Goal: Task Accomplishment & Management: Use online tool/utility

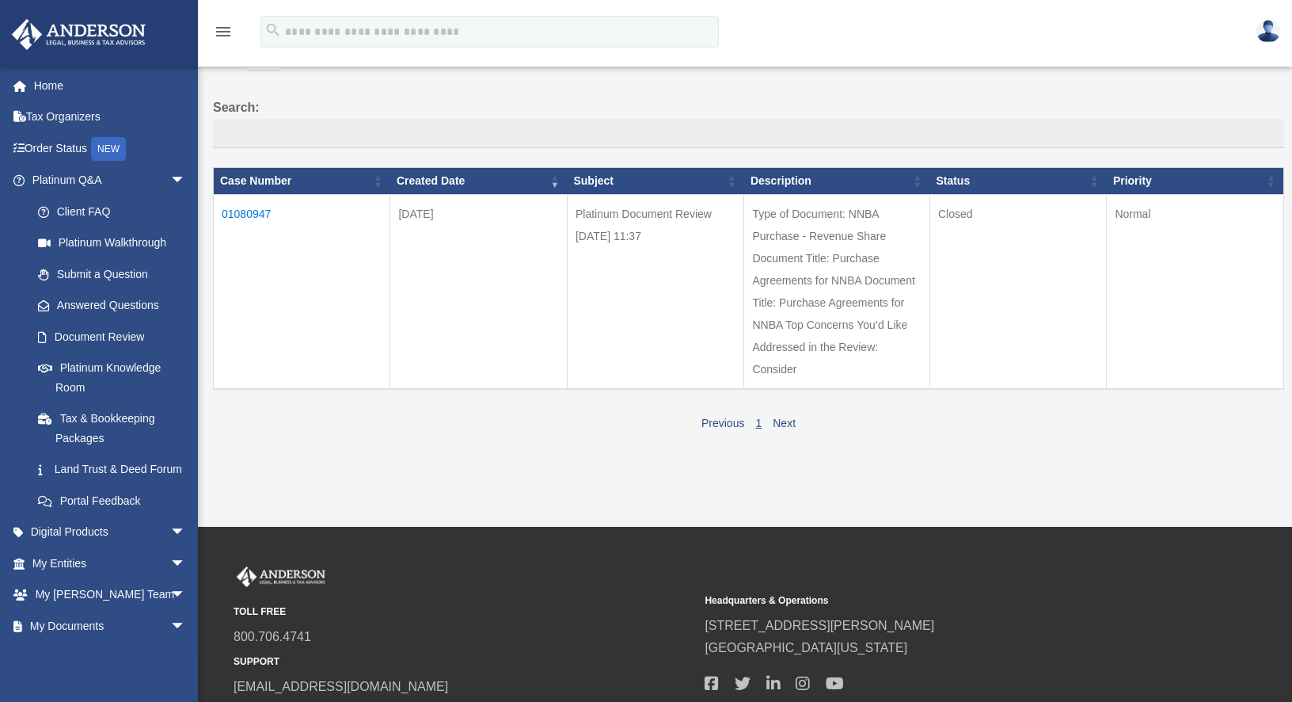
scroll to position [104, 0]
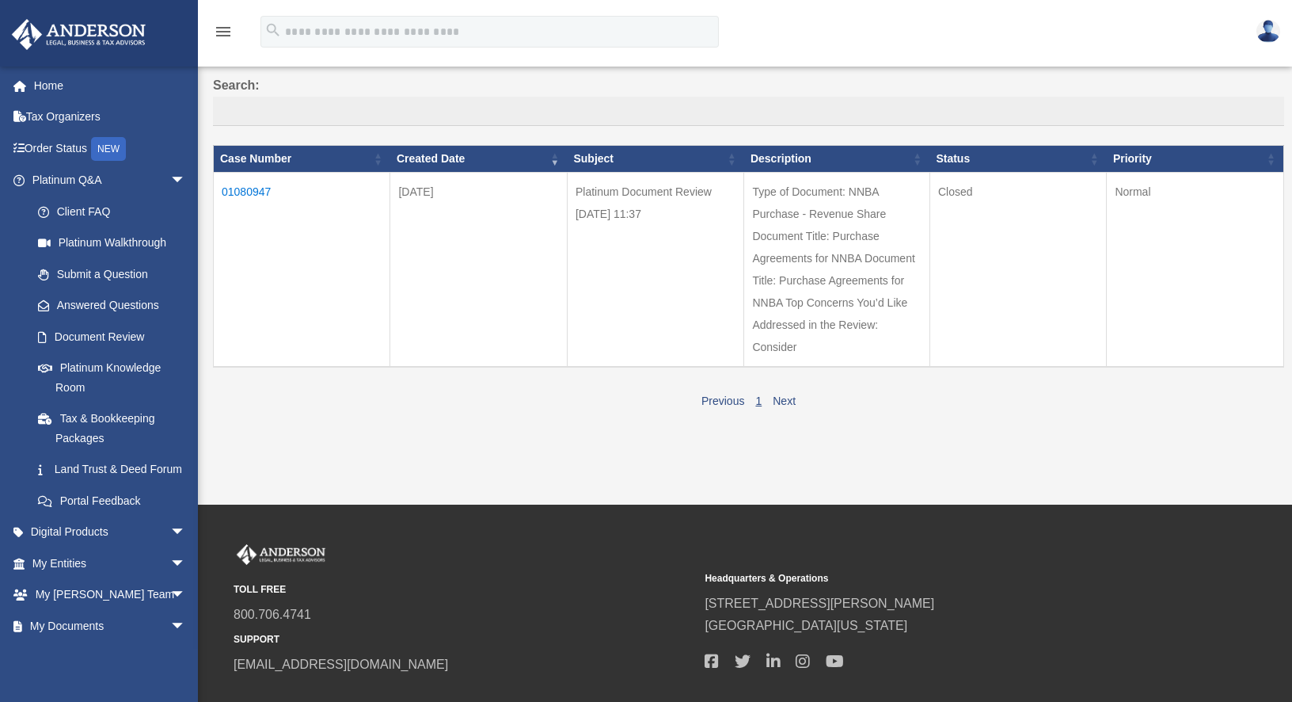
scroll to position [224, 0]
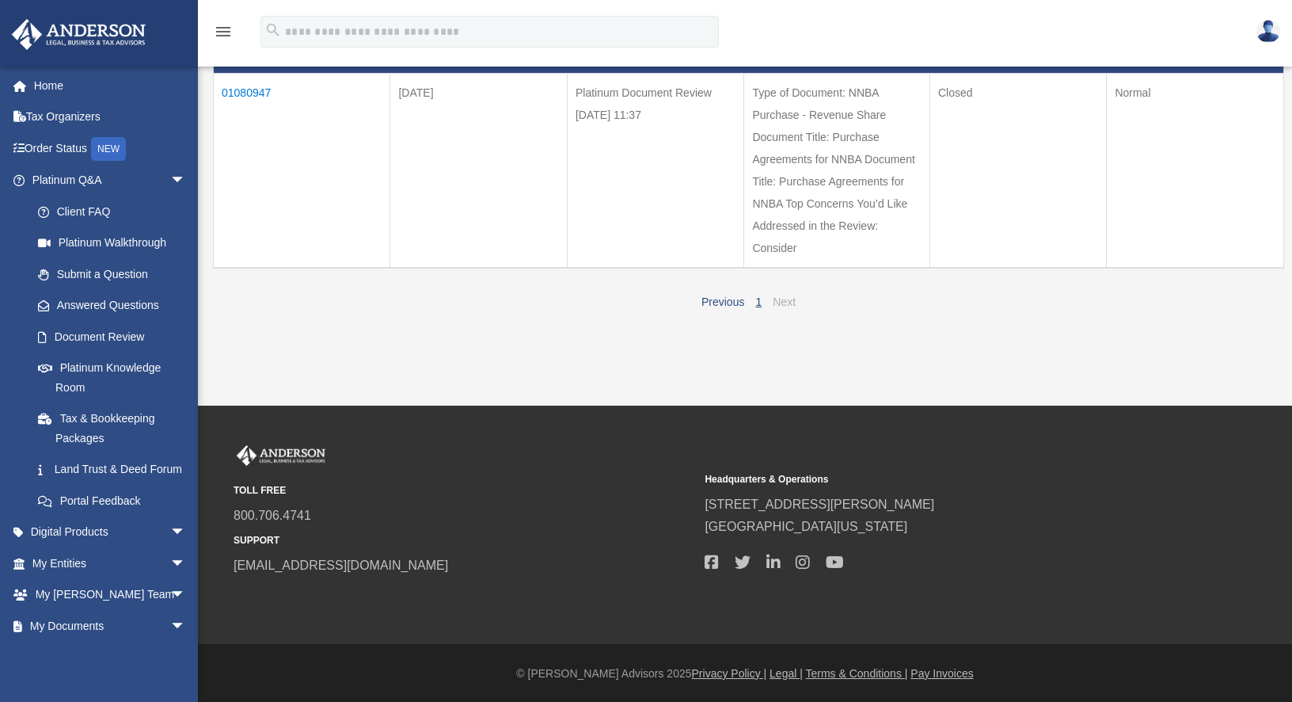
click at [782, 299] on link "Next" at bounding box center [784, 301] width 23 height 13
click at [259, 93] on td "01080947" at bounding box center [302, 171] width 177 height 195
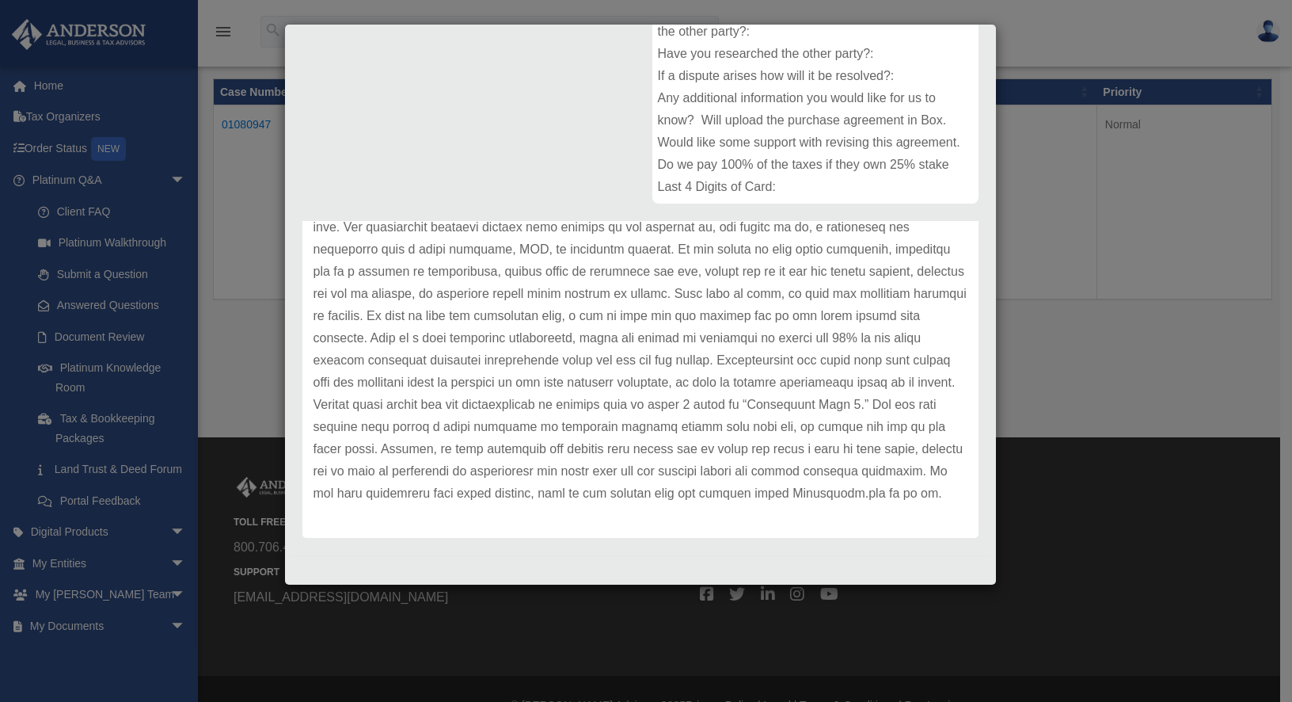
scroll to position [223, 0]
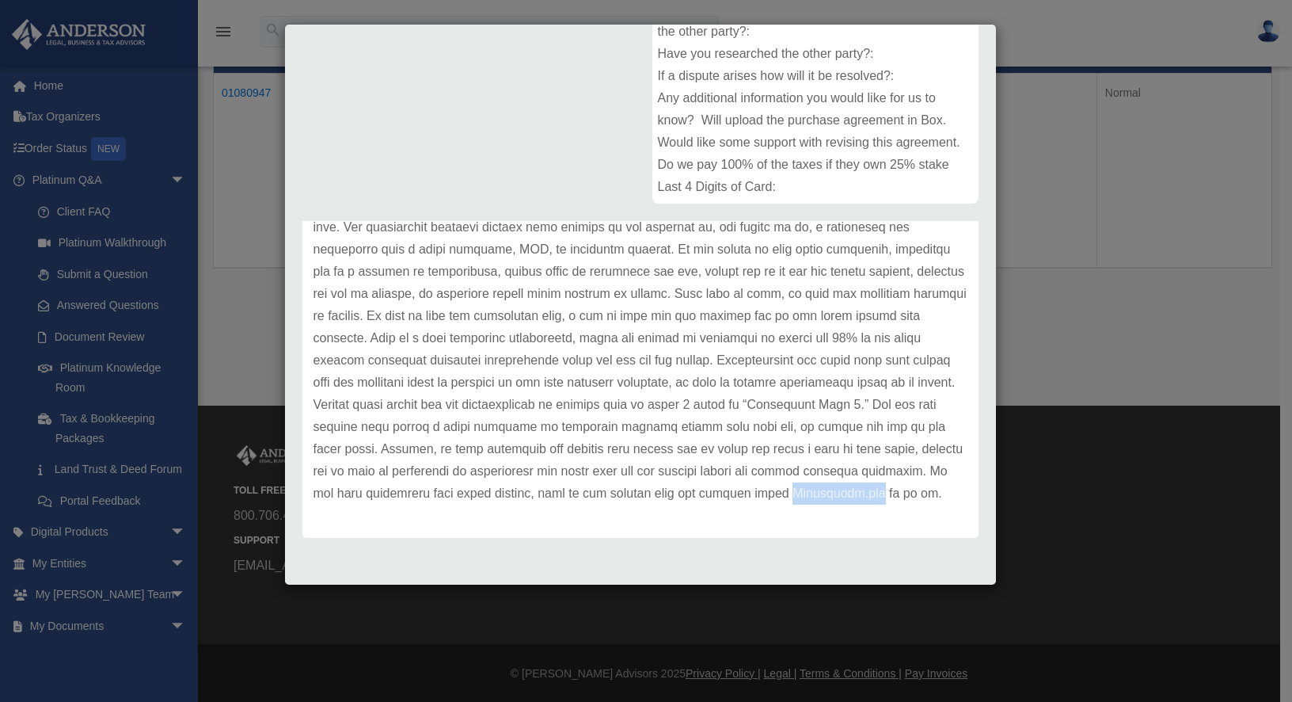
drag, startPoint x: 398, startPoint y: 489, endPoint x: 314, endPoint y: 491, distance: 84.0
click at [314, 491] on p at bounding box center [641, 327] width 654 height 355
copy p "Martindale.com"
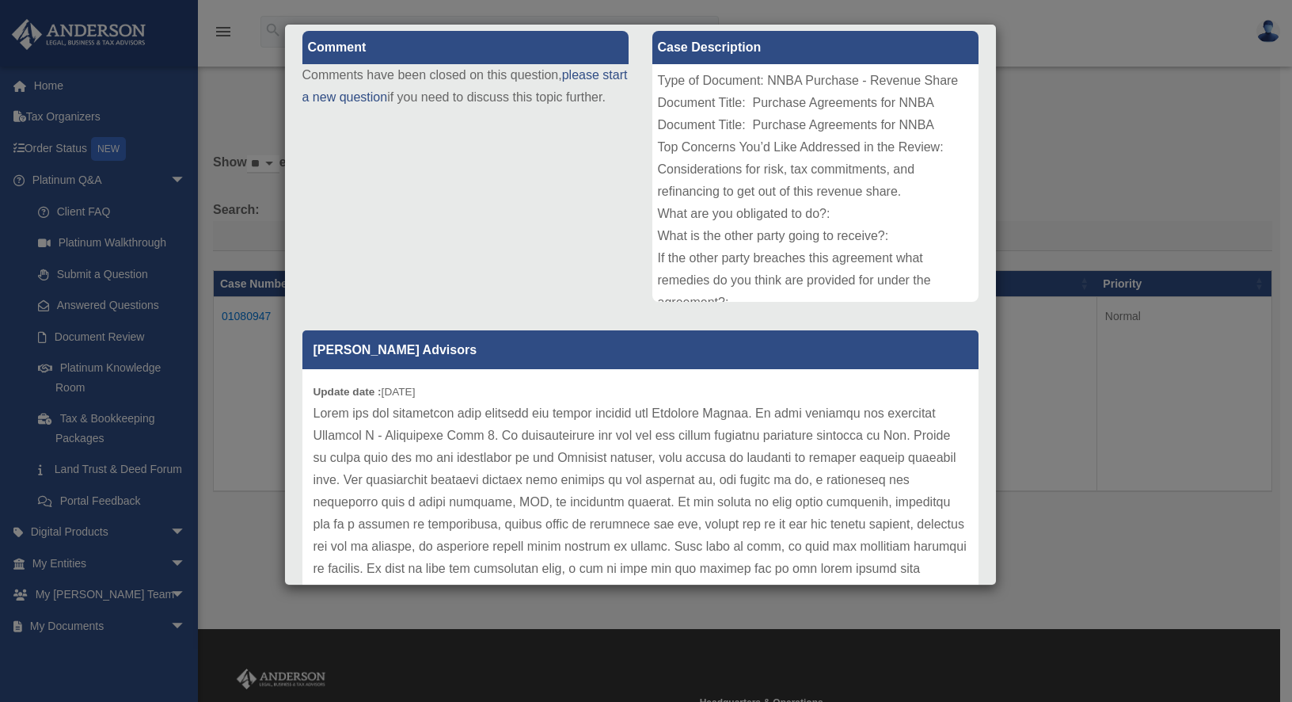
scroll to position [0, 0]
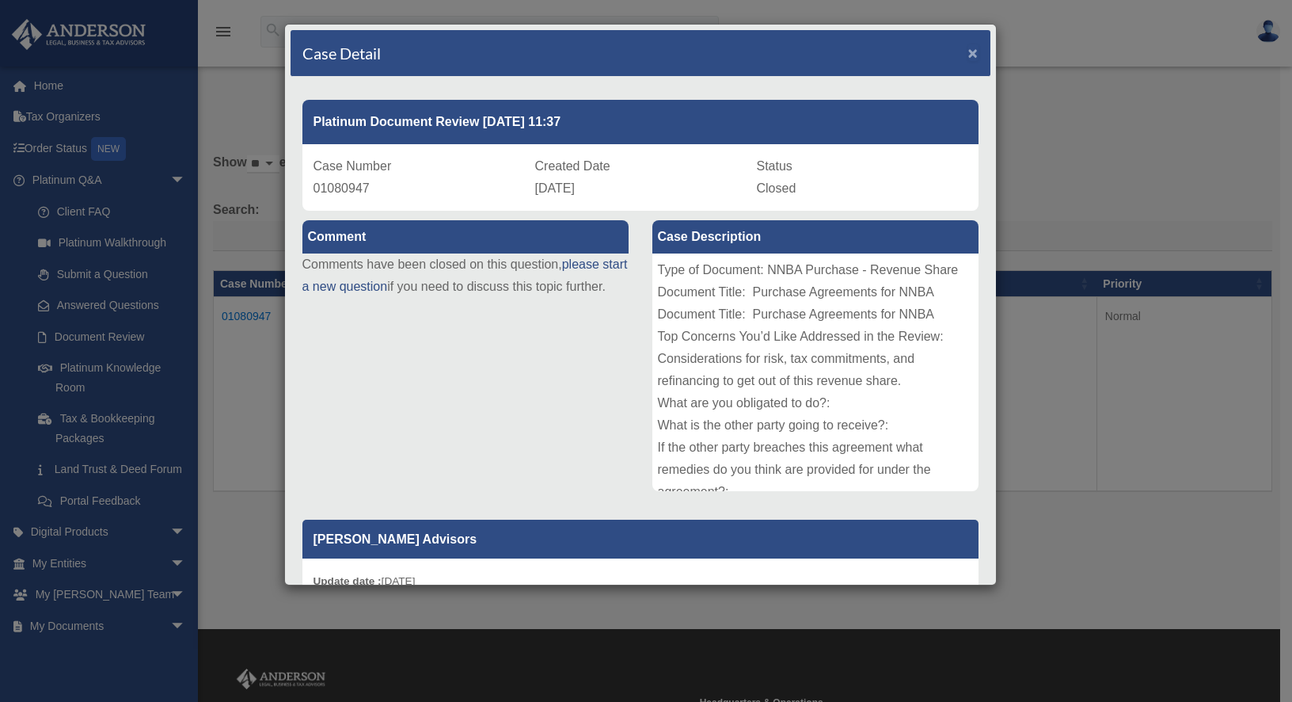
click at [968, 55] on span "×" at bounding box center [973, 53] width 10 height 18
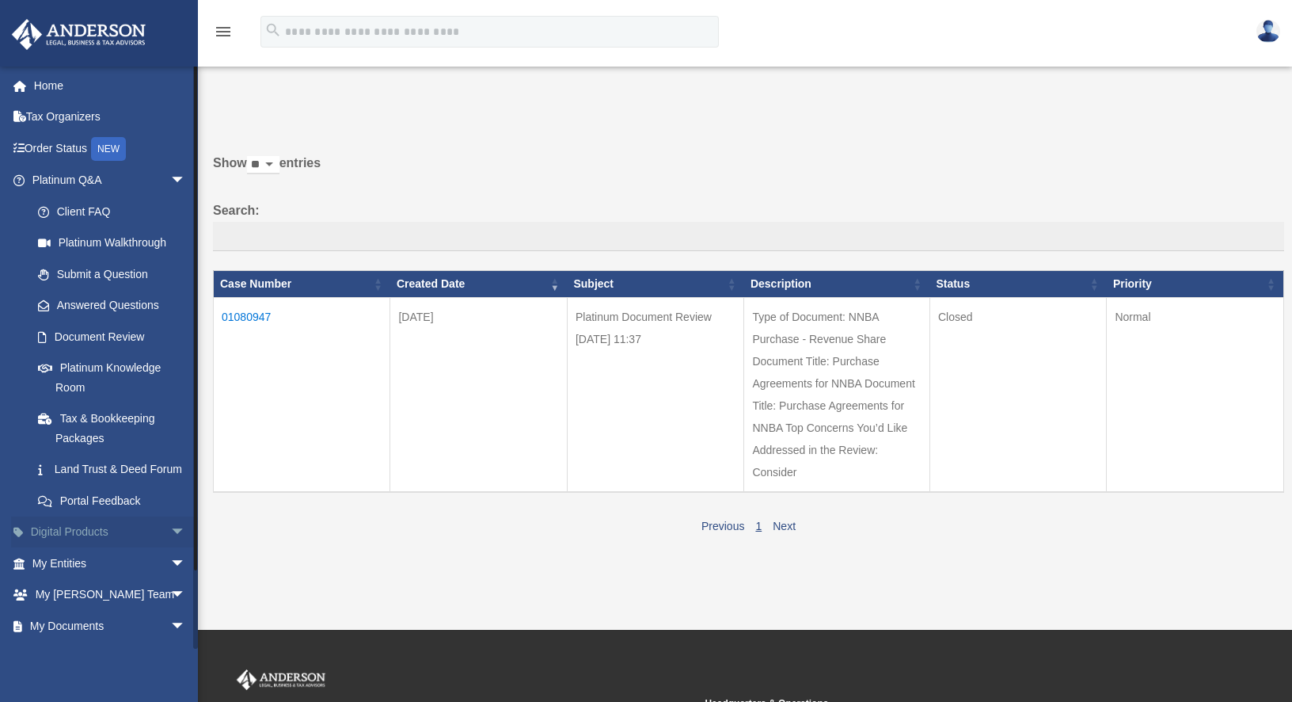
click at [91, 546] on link "Digital Products arrow_drop_down" at bounding box center [110, 532] width 199 height 32
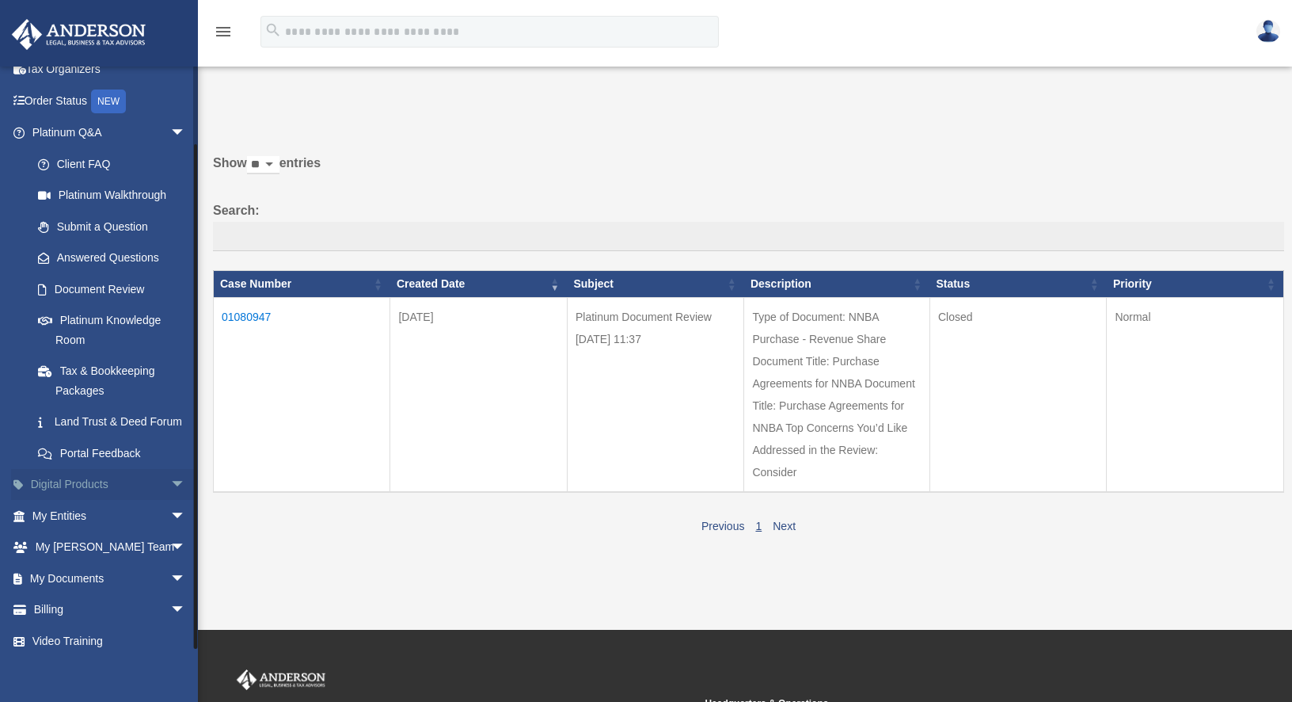
scroll to position [78, 0]
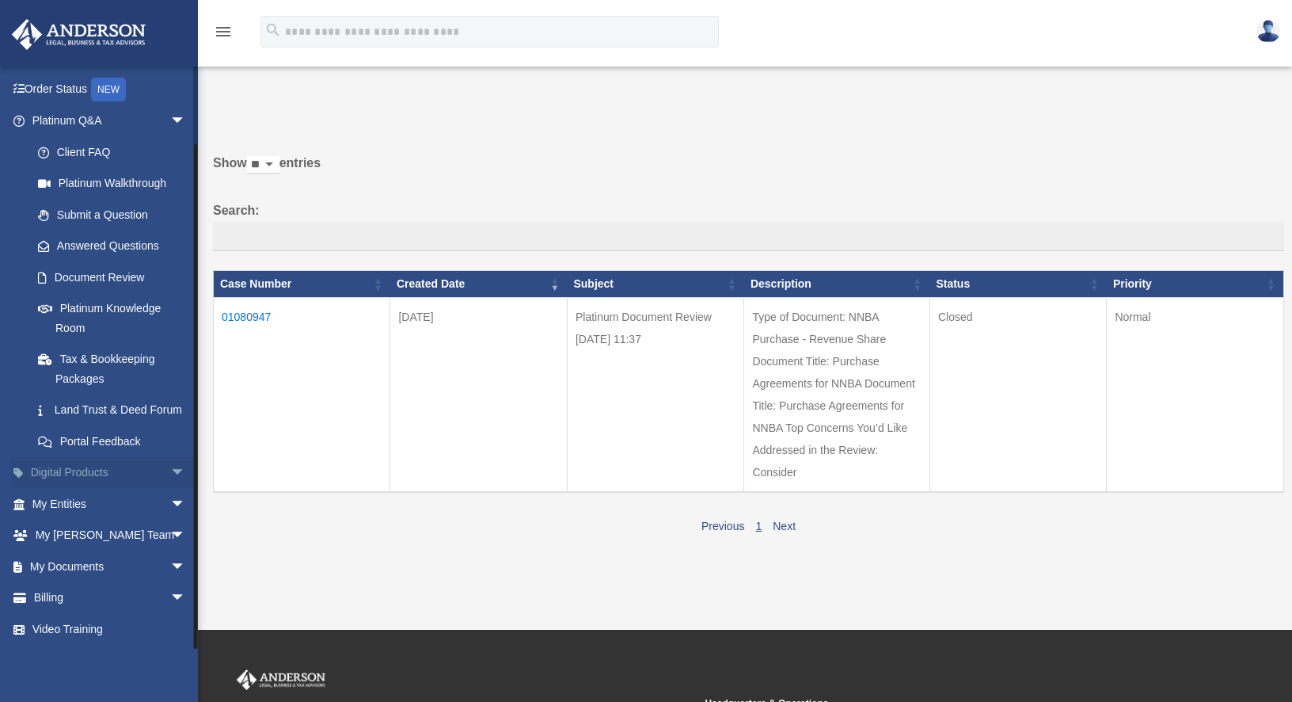
click at [170, 475] on span "arrow_drop_down" at bounding box center [186, 473] width 32 height 32
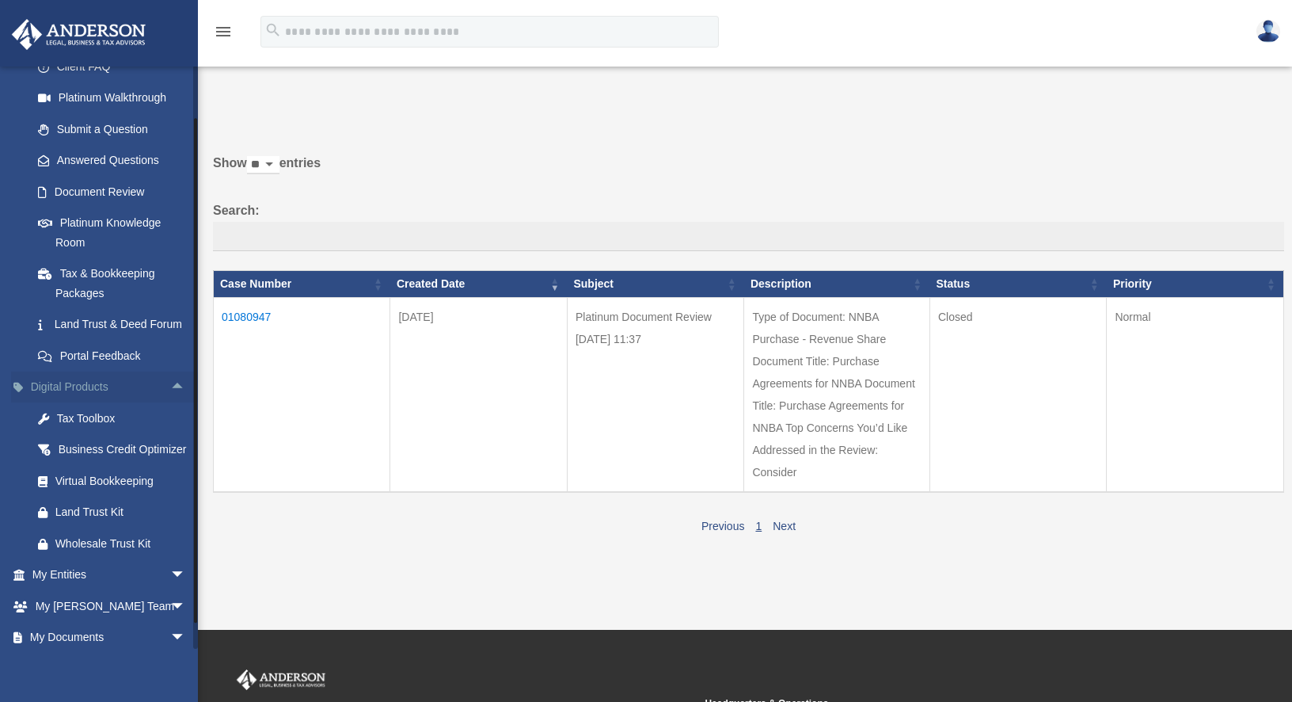
scroll to position [215, 0]
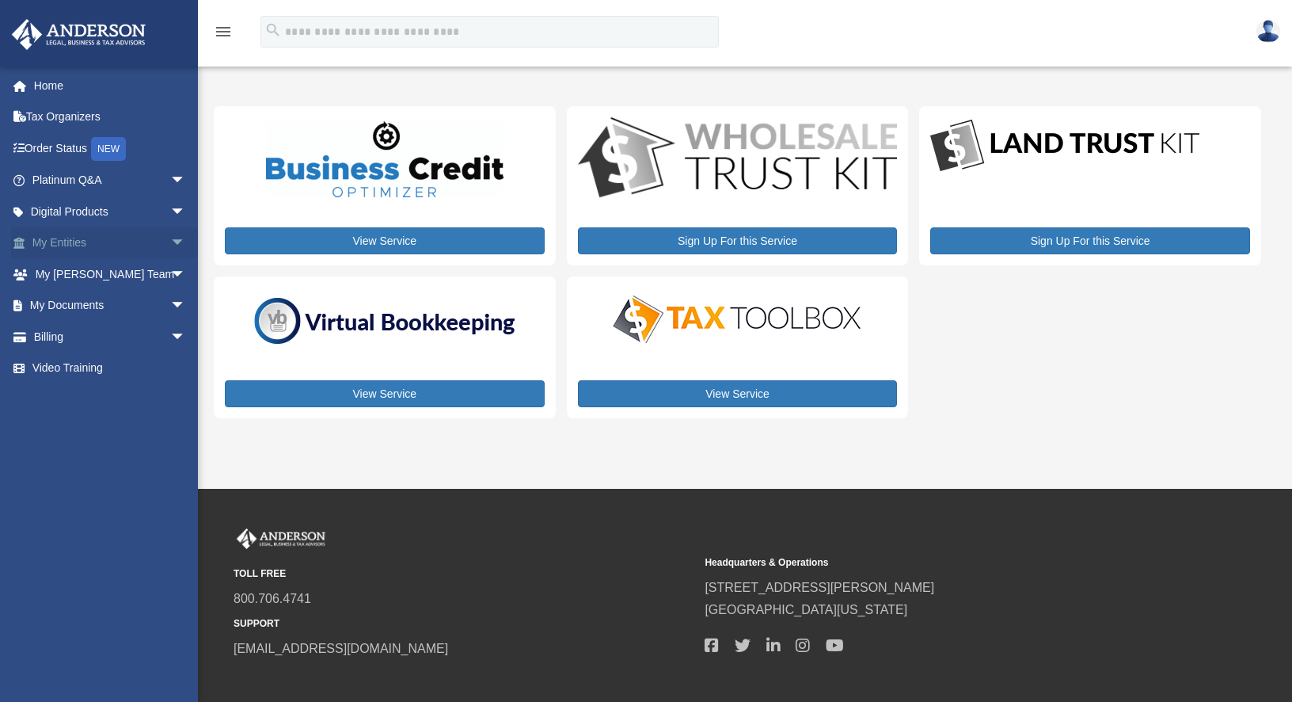
click at [170, 241] on span "arrow_drop_down" at bounding box center [186, 243] width 32 height 32
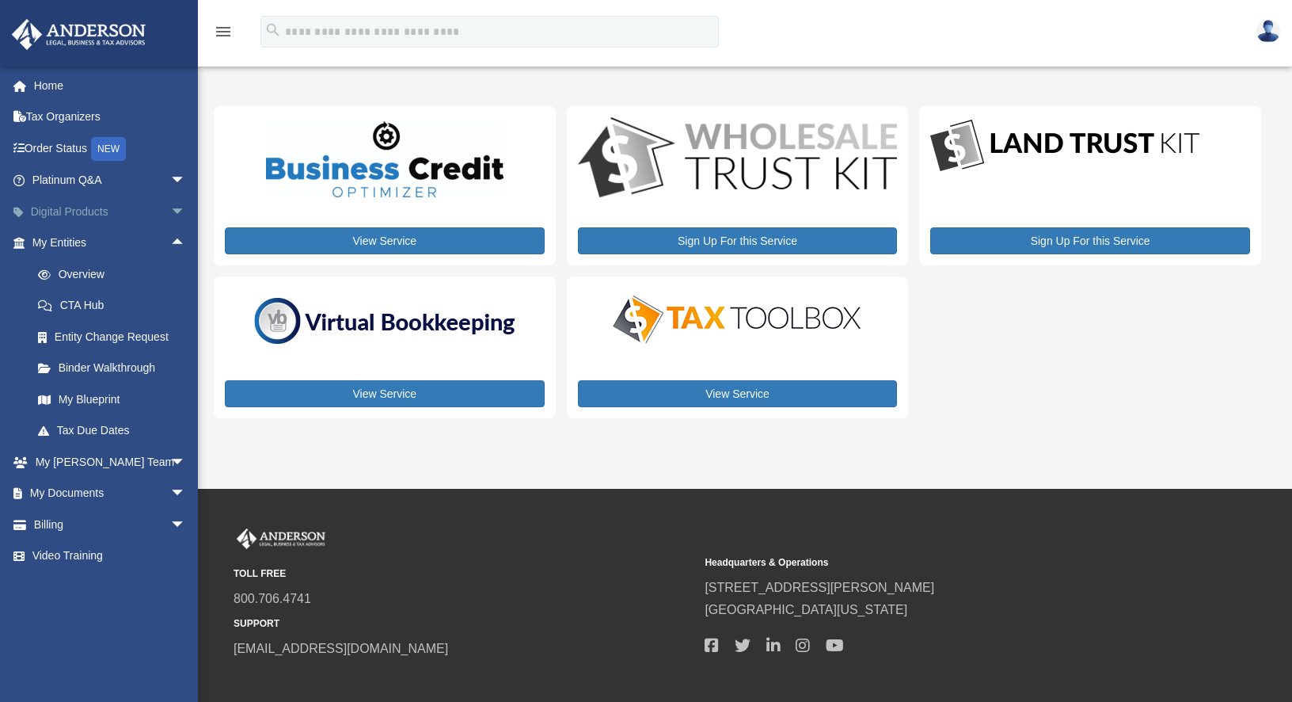
click at [173, 204] on span "arrow_drop_down" at bounding box center [186, 212] width 32 height 32
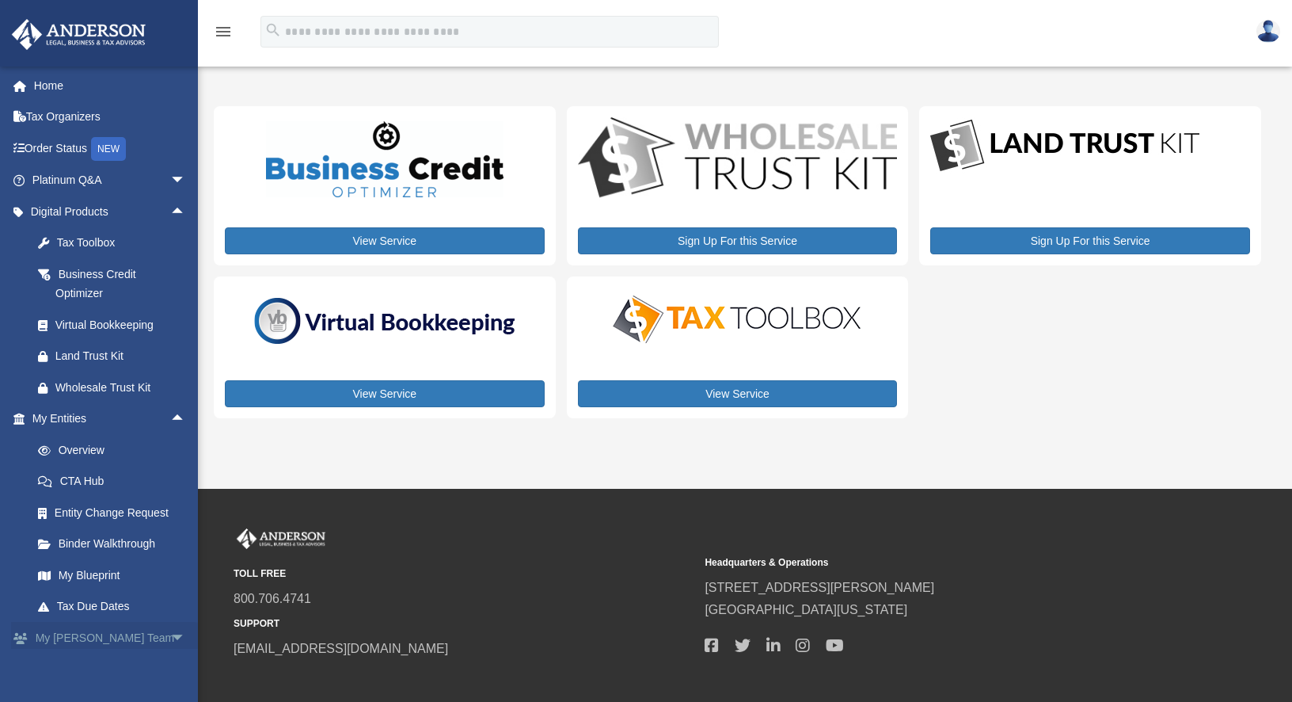
click at [170, 633] on span "arrow_drop_down" at bounding box center [186, 638] width 32 height 32
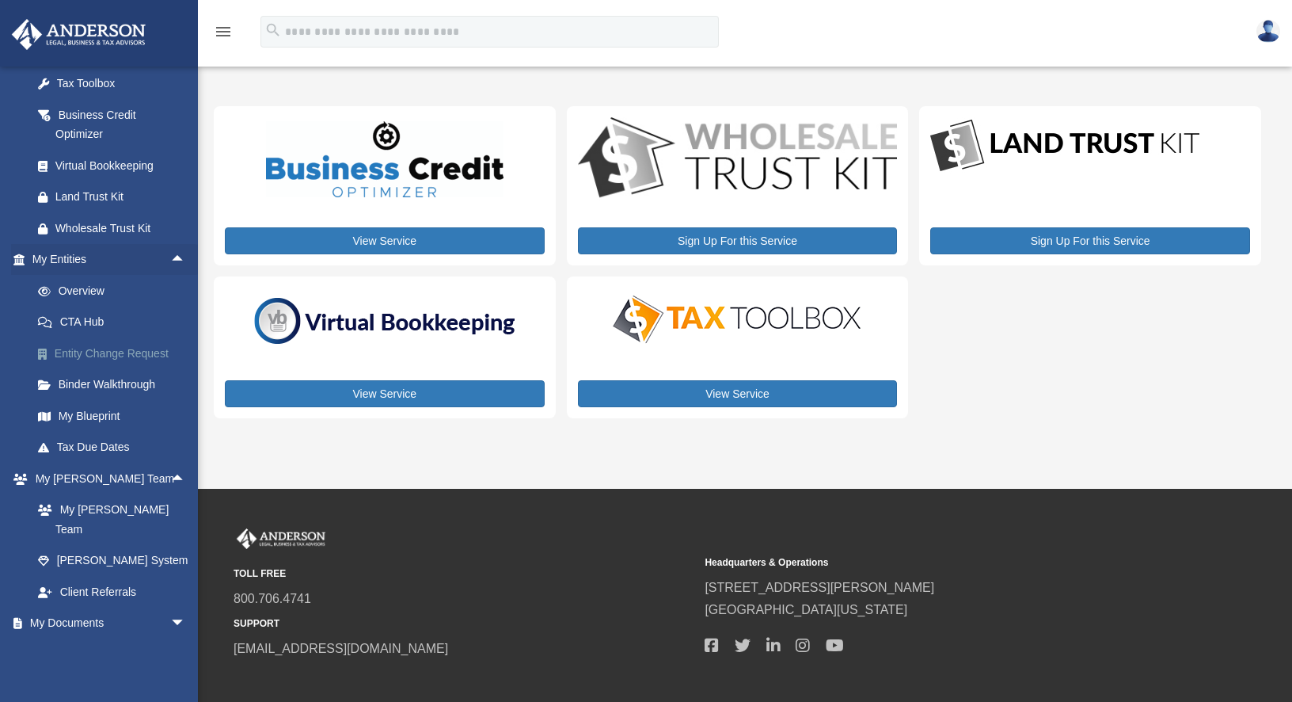
scroll to position [196, 0]
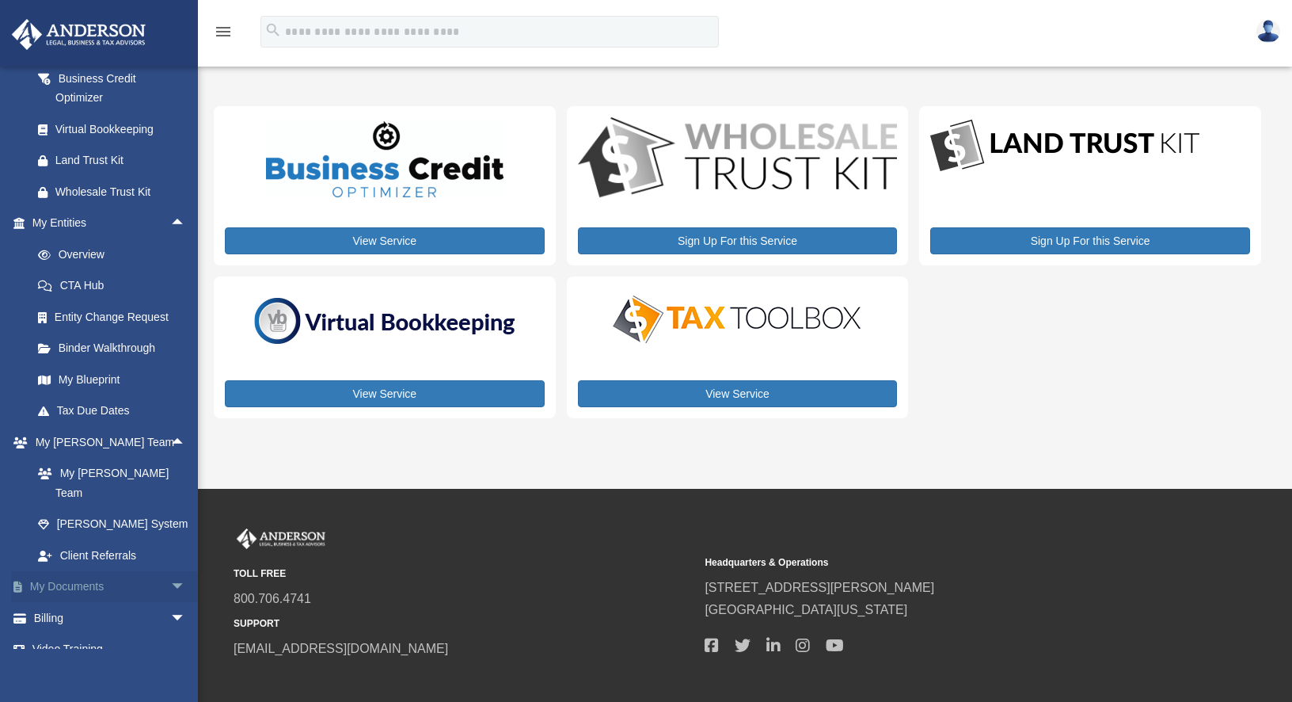
click at [170, 571] on span "arrow_drop_down" at bounding box center [186, 587] width 32 height 32
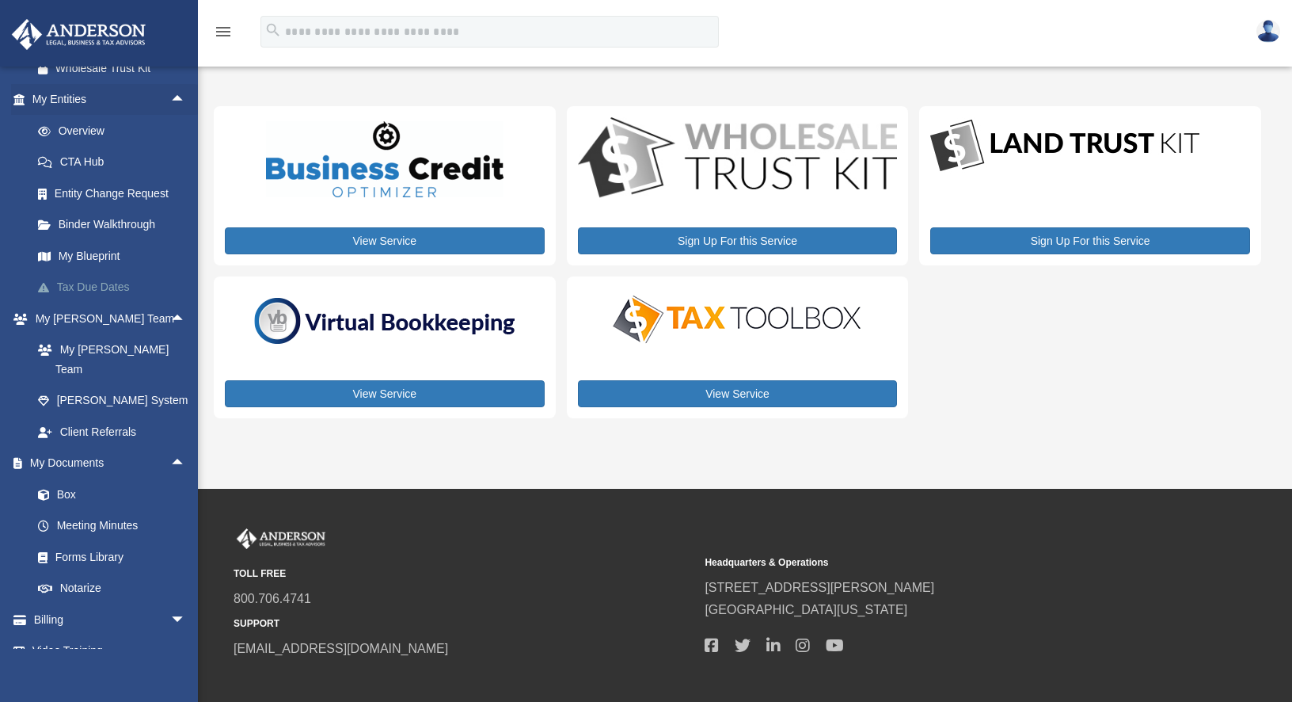
scroll to position [321, 0]
click at [65, 477] on link "Box" at bounding box center [116, 493] width 188 height 32
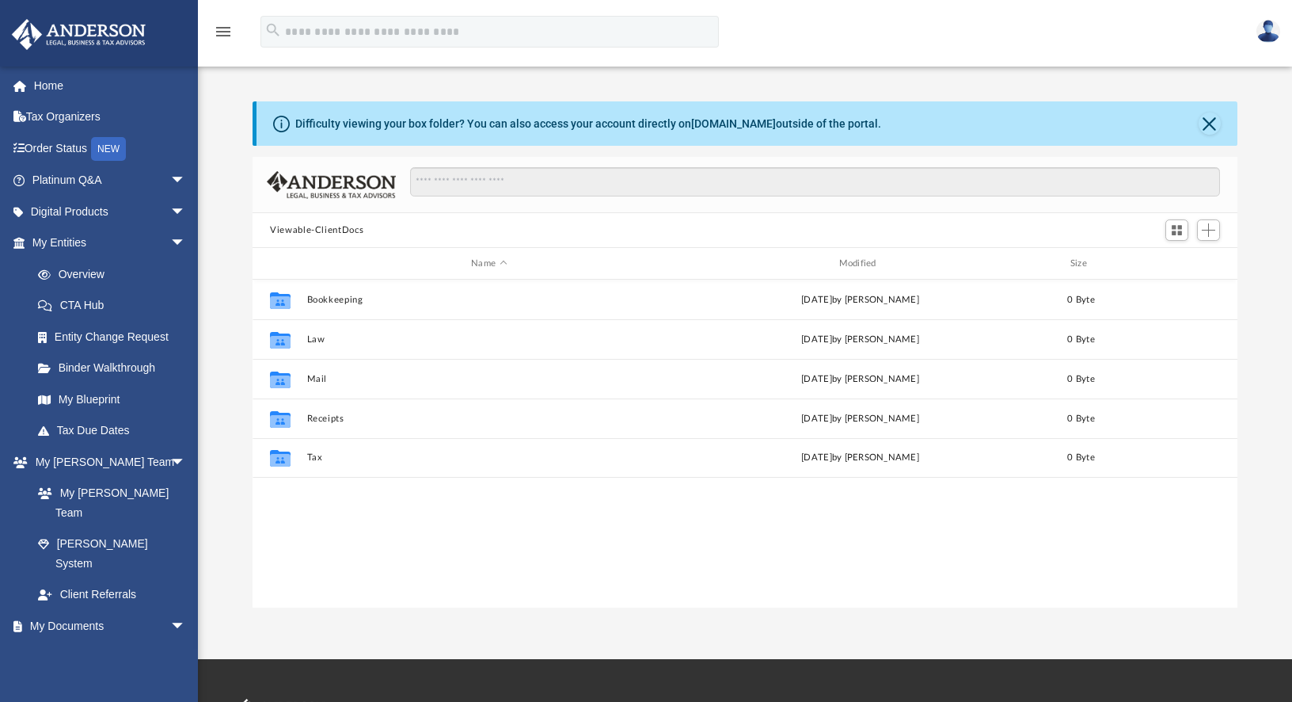
scroll to position [348, 972]
click at [731, 127] on link "[DOMAIN_NAME]" at bounding box center [733, 123] width 85 height 13
